Goal: Transaction & Acquisition: Subscribe to service/newsletter

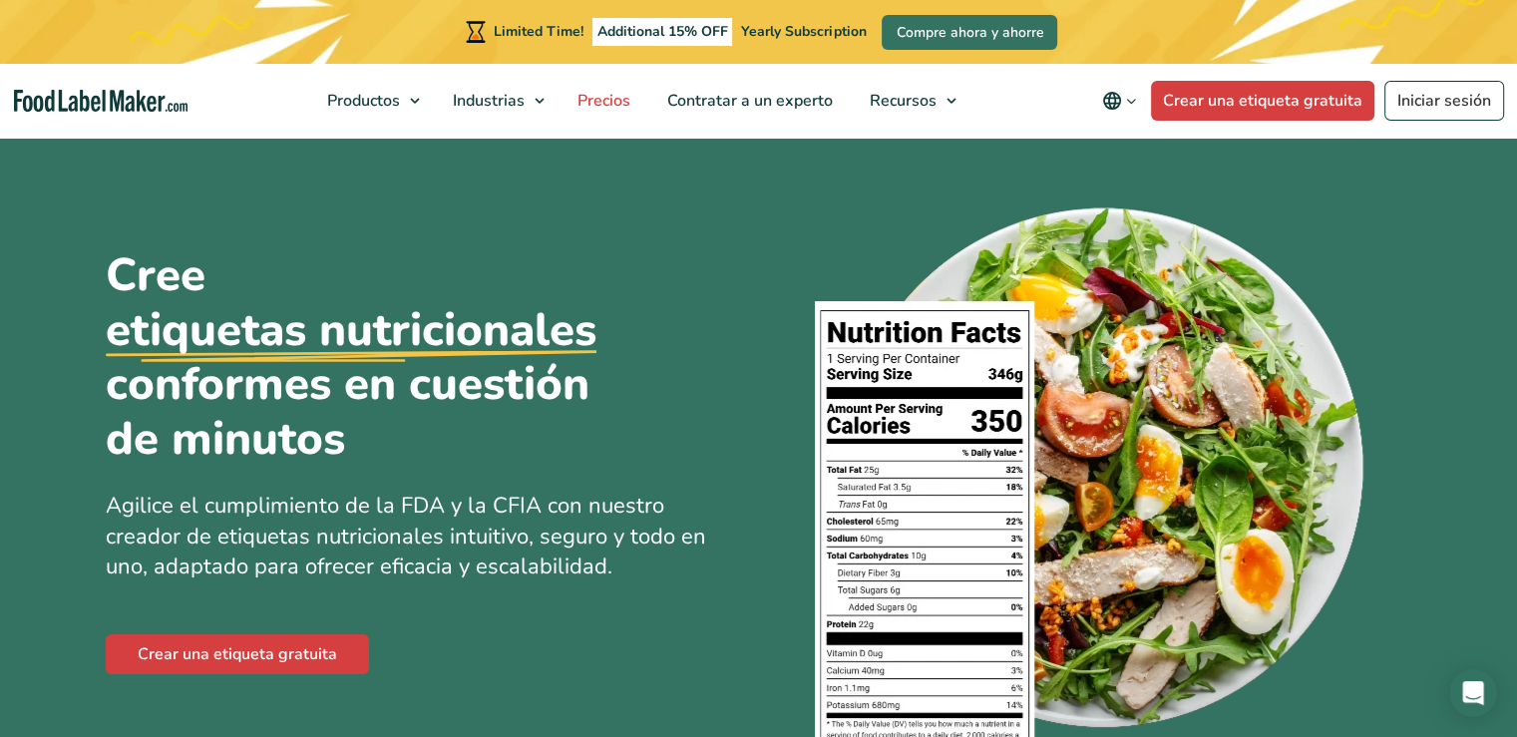
click at [604, 95] on span "Precios" at bounding box center [601, 101] width 61 height 22
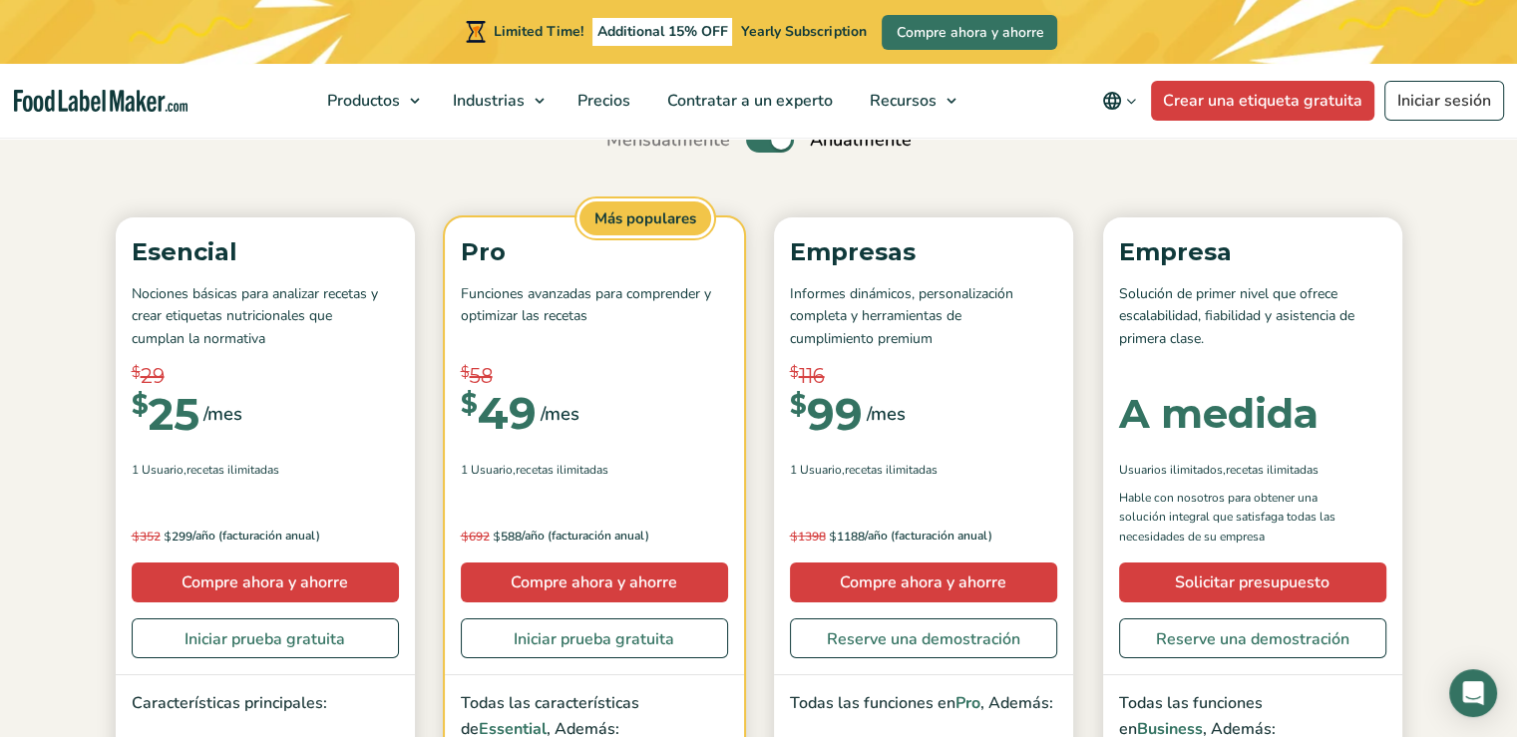
scroll to position [199, 0]
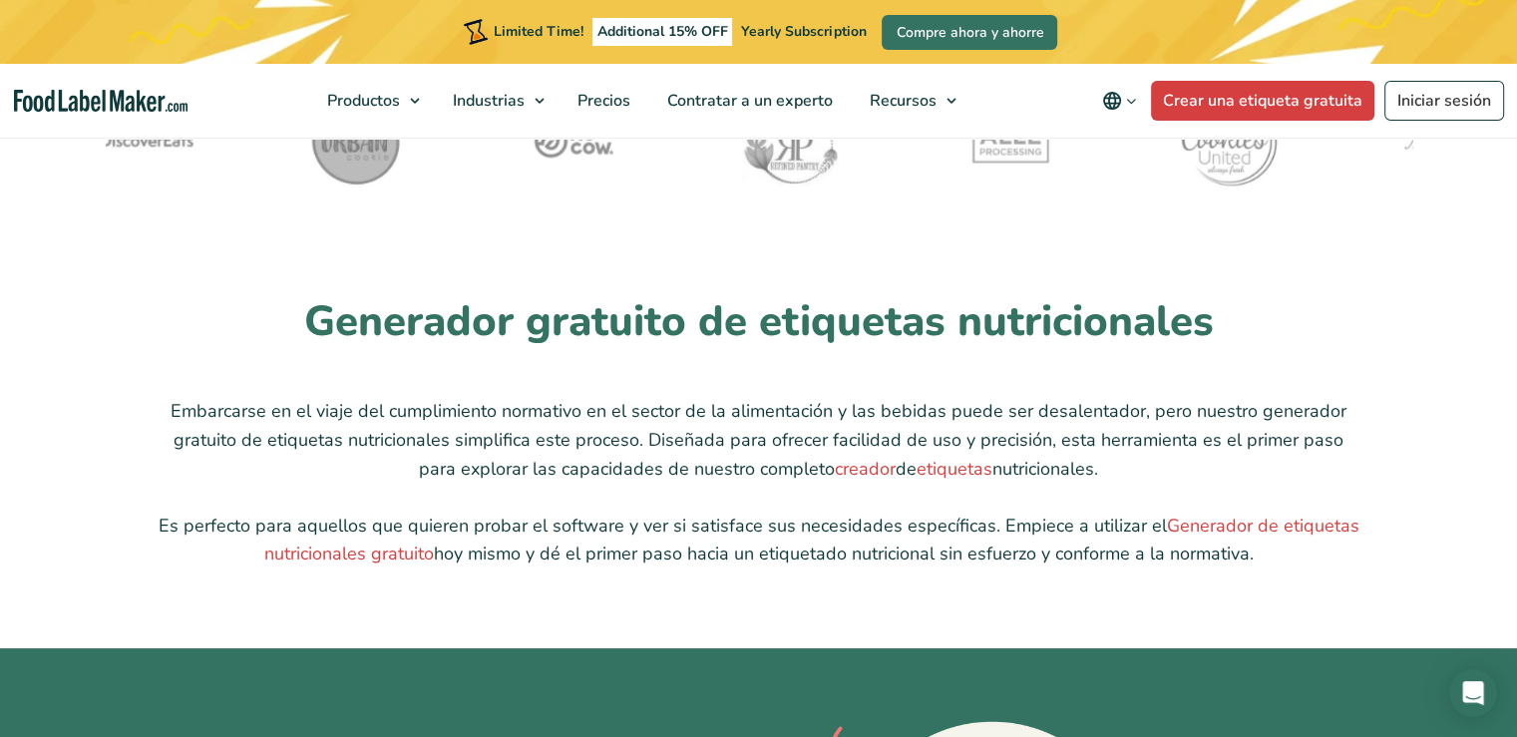
scroll to position [4886, 0]
